Goal: Ask a question

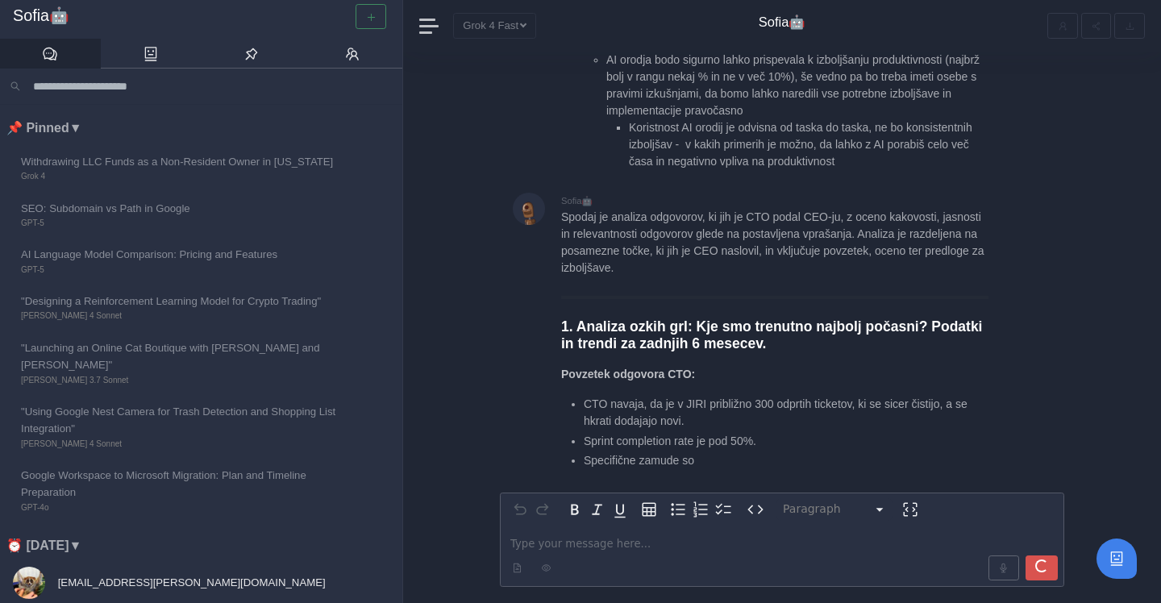
click at [374, 19] on div at bounding box center [370, 16] width 37 height 25
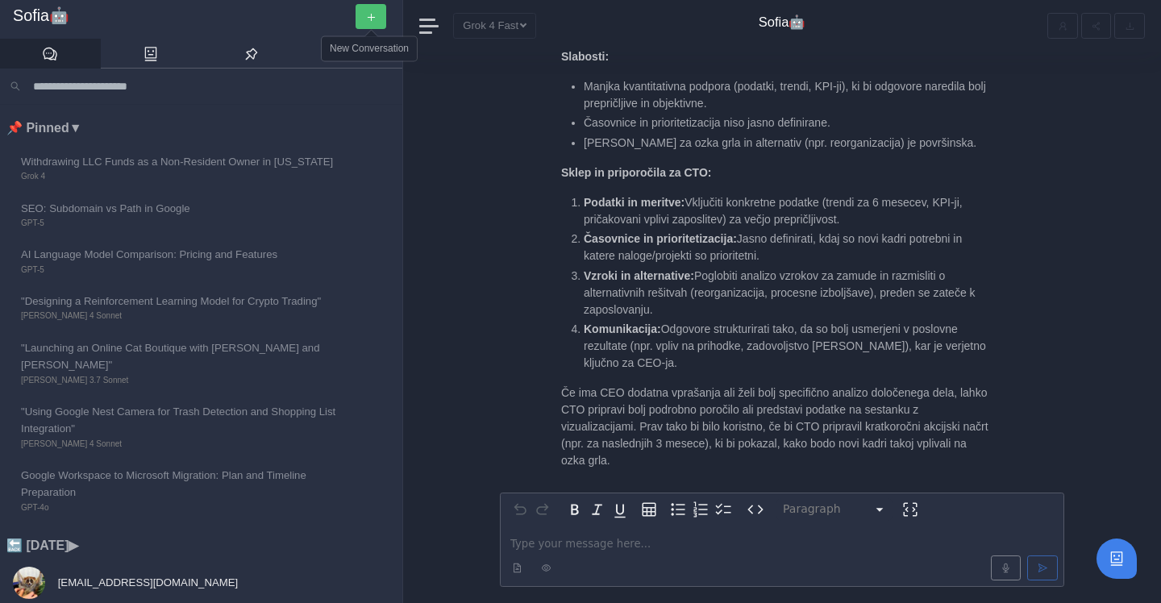
click at [379, 17] on button "button" at bounding box center [371, 16] width 31 height 25
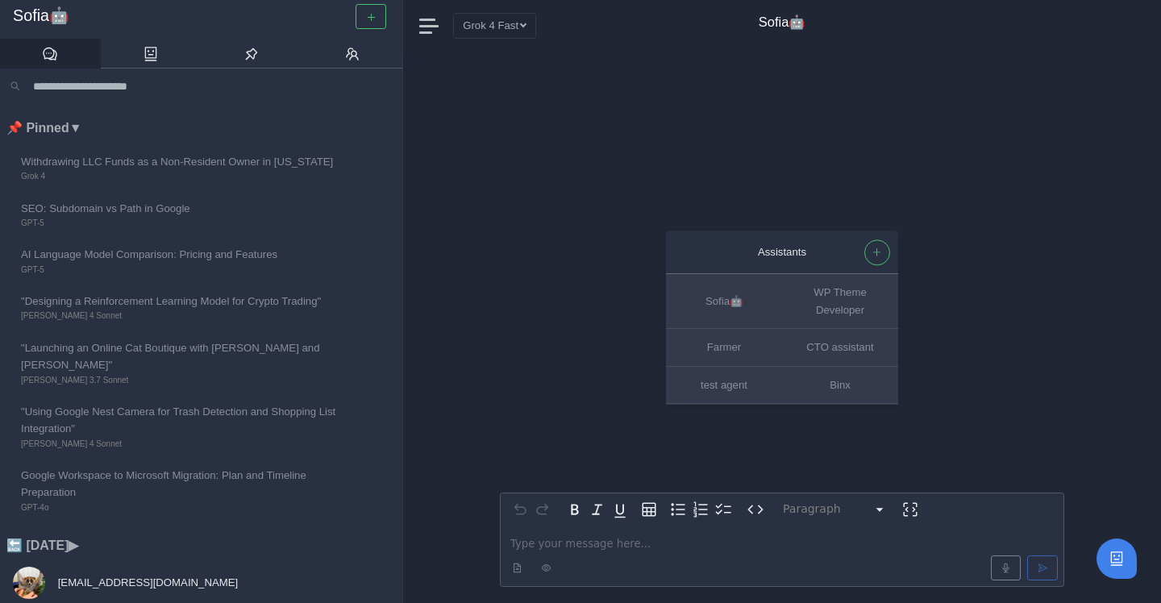
click at [560, 538] on p "editable markdown" at bounding box center [781, 543] width 543 height 17
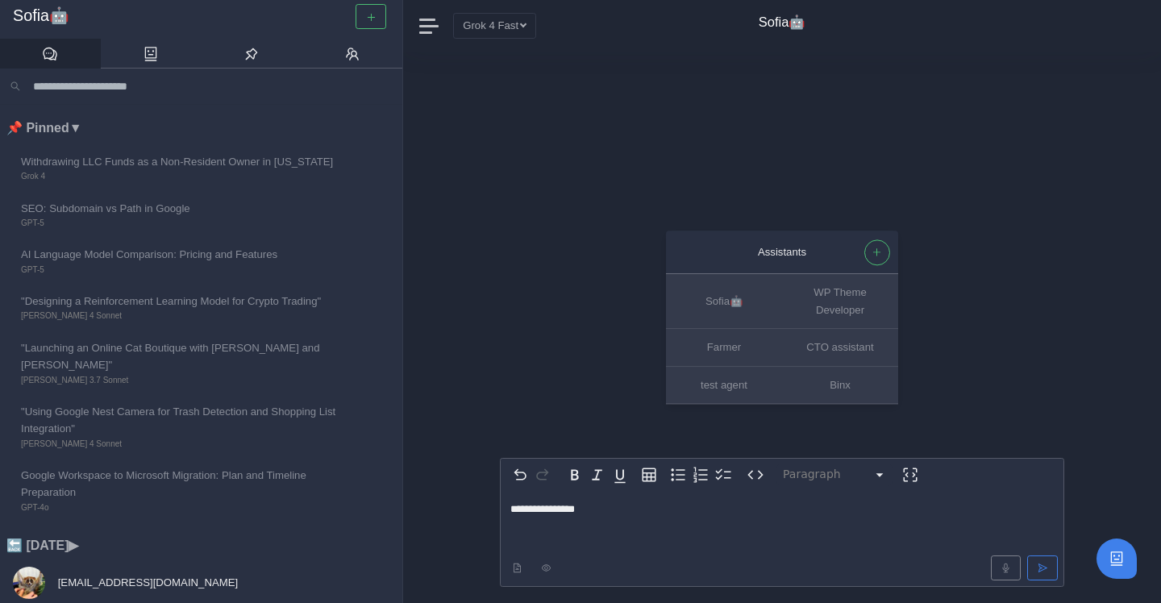
scroll to position [65, 0]
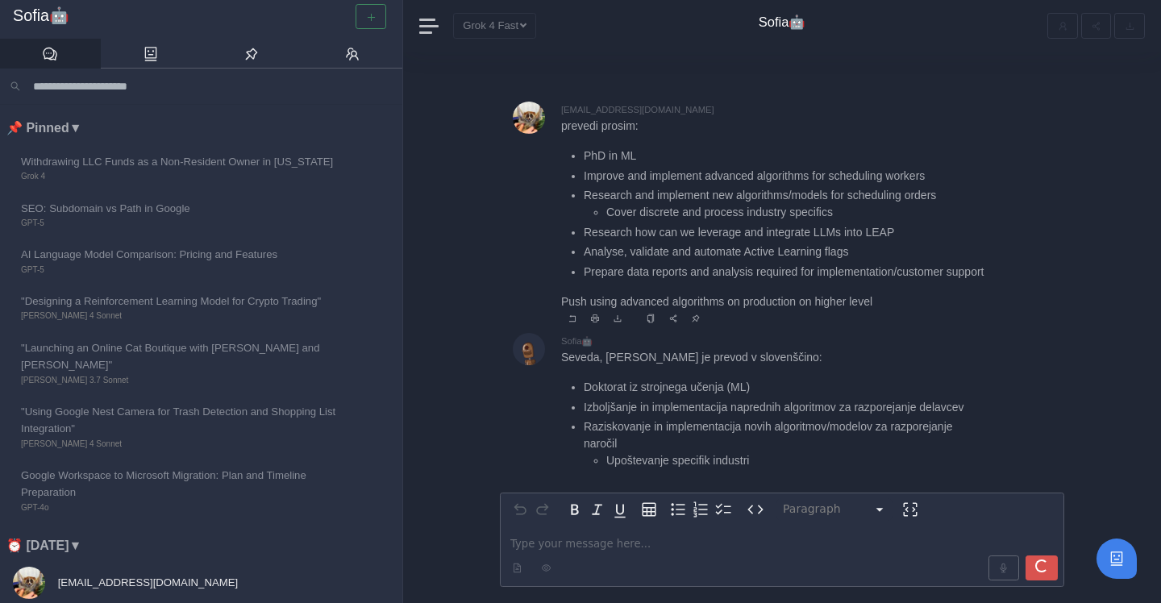
scroll to position [2, 0]
click at [767, 223] on li "Research how can we leverage and integrate LLMs into LEAP" at bounding box center [786, 231] width 405 height 17
click at [718, 262] on li "Prepare data reports and analysis required for implementation/customer support" at bounding box center [786, 270] width 405 height 17
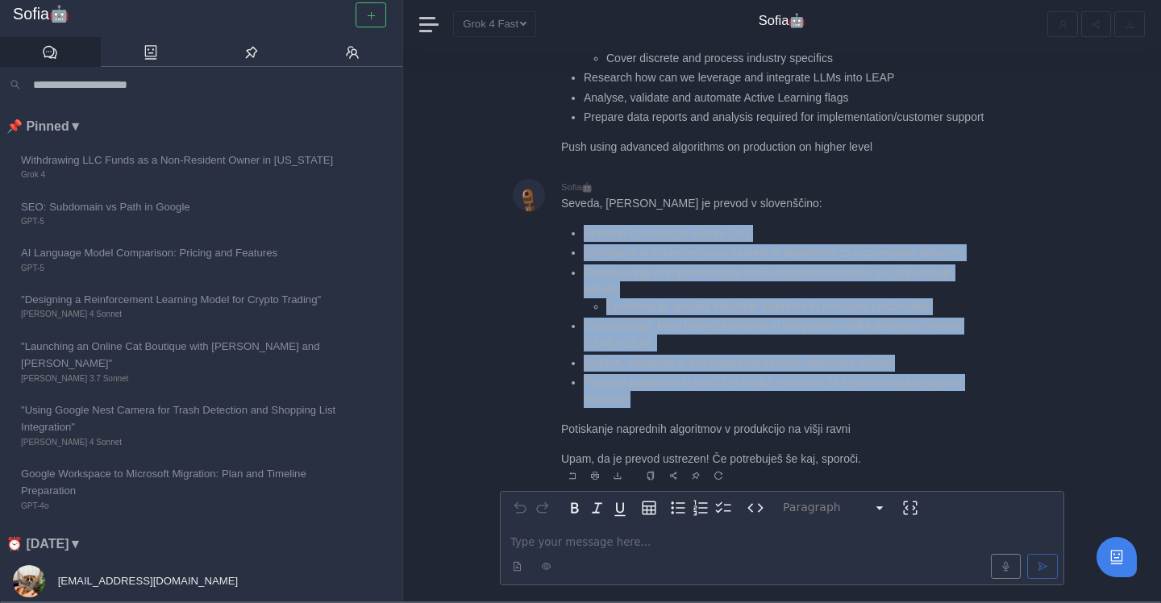
drag, startPoint x: 574, startPoint y: 231, endPoint x: 751, endPoint y: 398, distance: 244.1
click at [751, 398] on ul "Doktorat iz strojnega učenja (ML) Izboljšanje in implementacija naprednih algor…" at bounding box center [774, 317] width 427 height 184
copy ul "Doktorat iz strojnega učenja (ML) Izboljšanje in implementacija naprednih algor…"
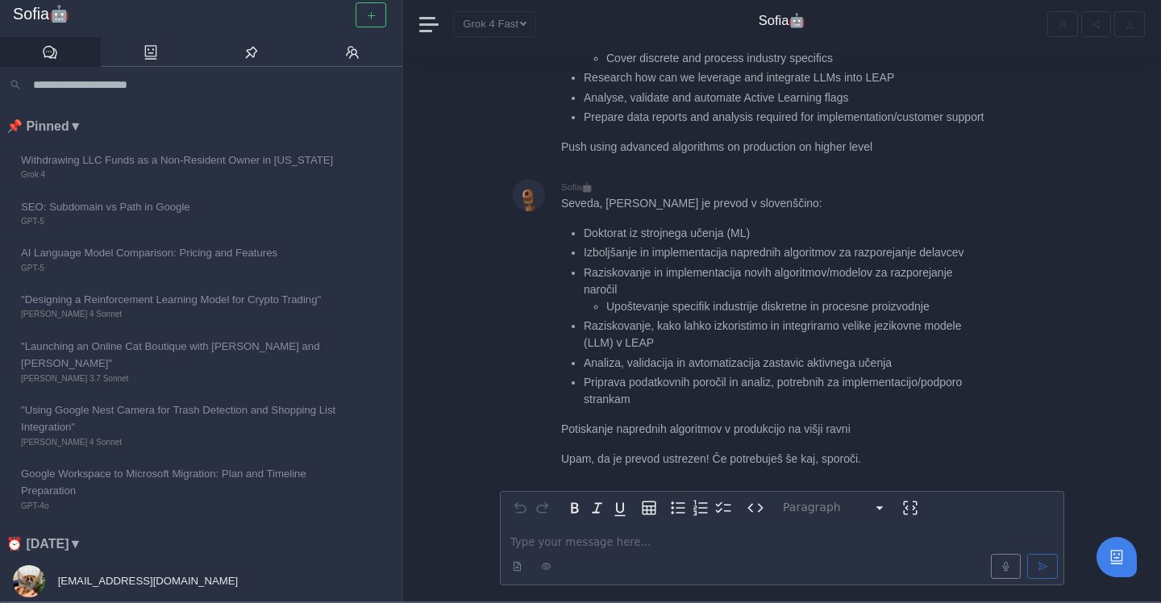
click at [722, 551] on div at bounding box center [782, 566] width 558 height 31
click at [718, 545] on p "editable markdown" at bounding box center [781, 542] width 543 height 17
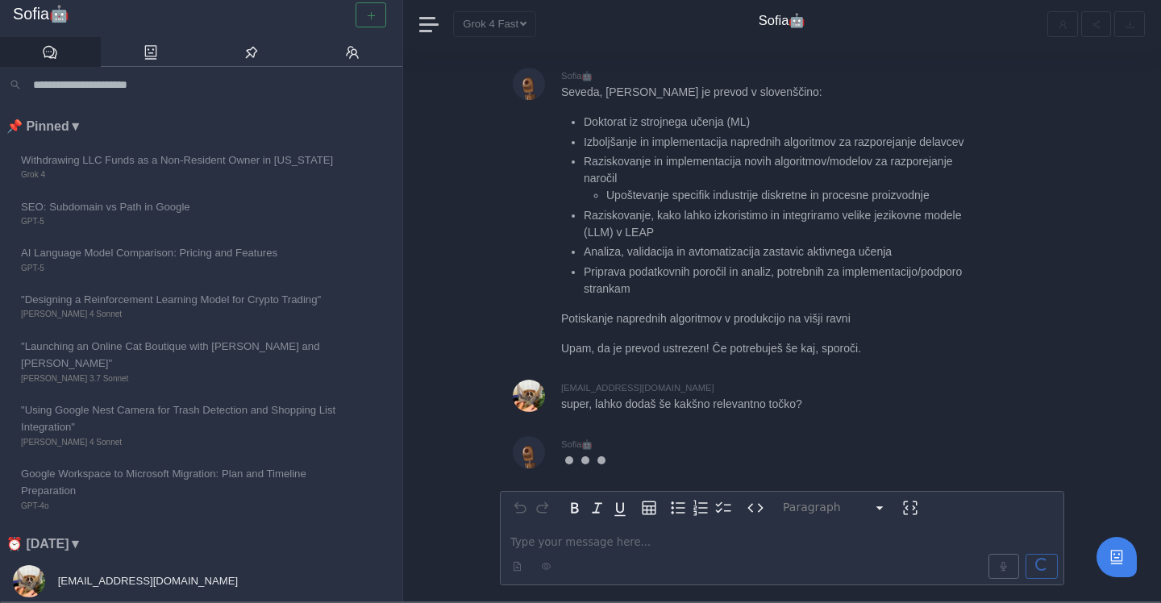
click at [718, 545] on p "editable markdown" at bounding box center [781, 542] width 543 height 17
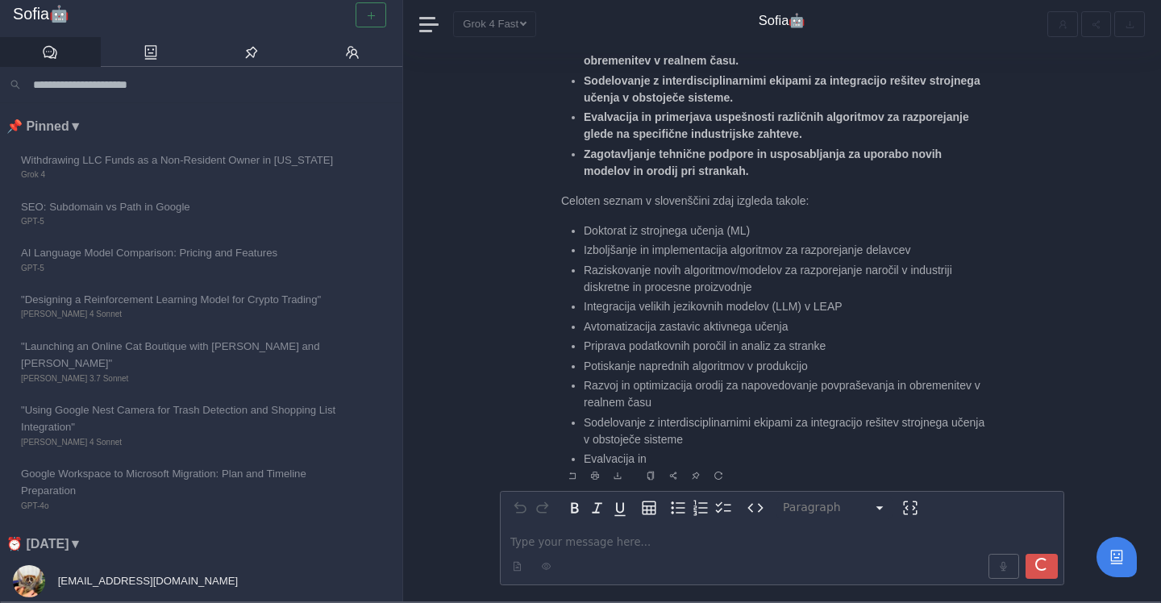
click at [655, 239] on li "Doktorat iz strojnega učenja (ML)" at bounding box center [786, 231] width 405 height 17
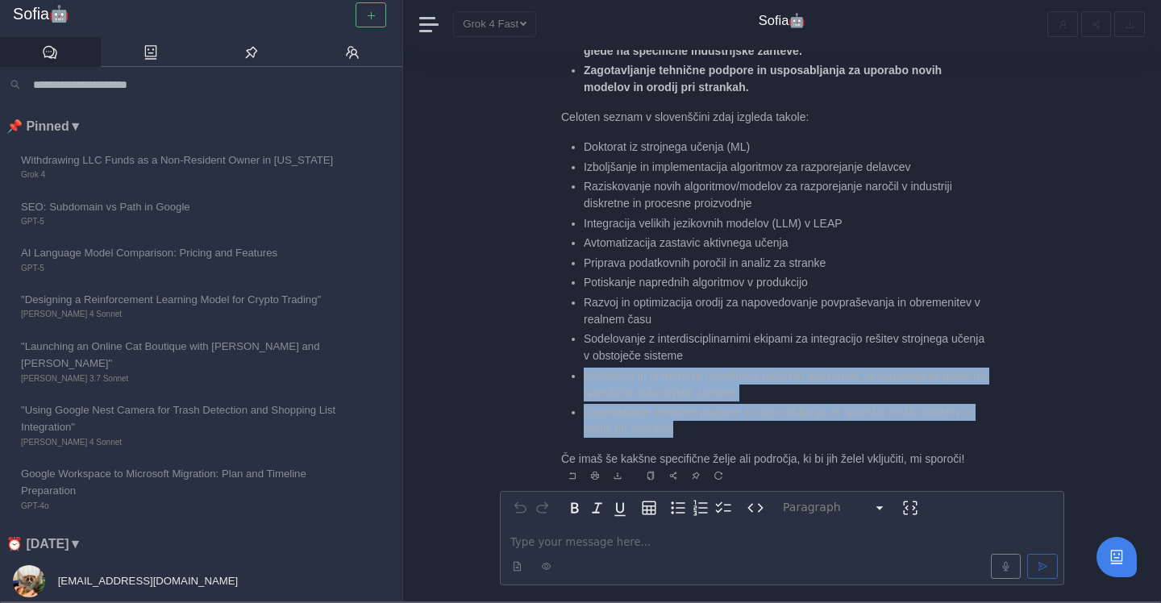
drag, startPoint x: 687, startPoint y: 430, endPoint x: 578, endPoint y: 375, distance: 121.9
click at [578, 375] on ul "Doktorat iz strojnega učenja (ML) Izboljšanje in implementacija algoritmov za r…" at bounding box center [774, 288] width 427 height 299
copy ul "Evalvacija in primerjava uspešnosti različnih algoritmov za razporejanje glede …"
